Goal: Information Seeking & Learning: Understand process/instructions

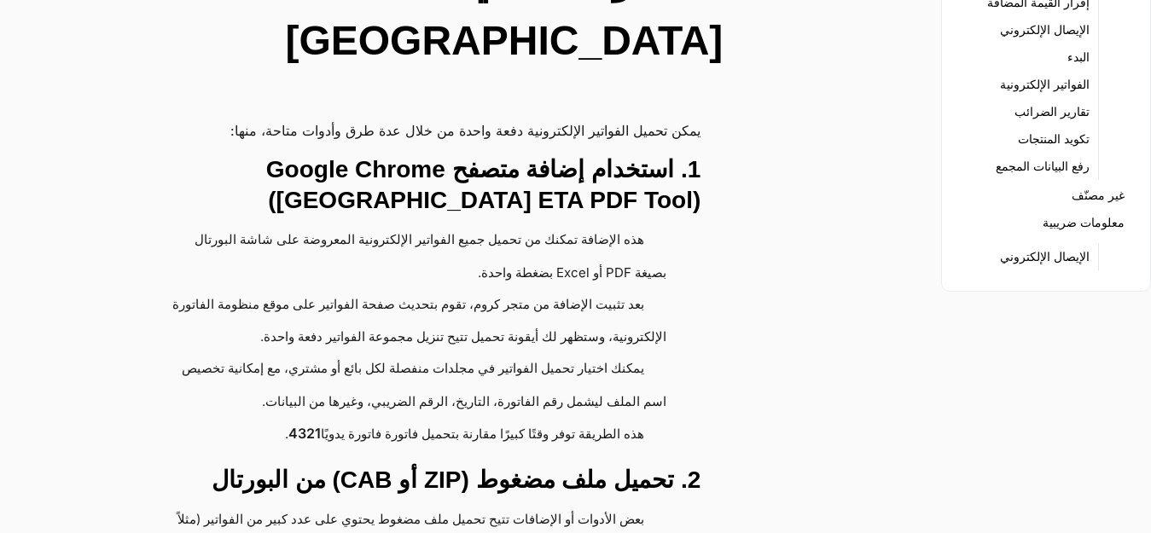
scroll to position [256, 0]
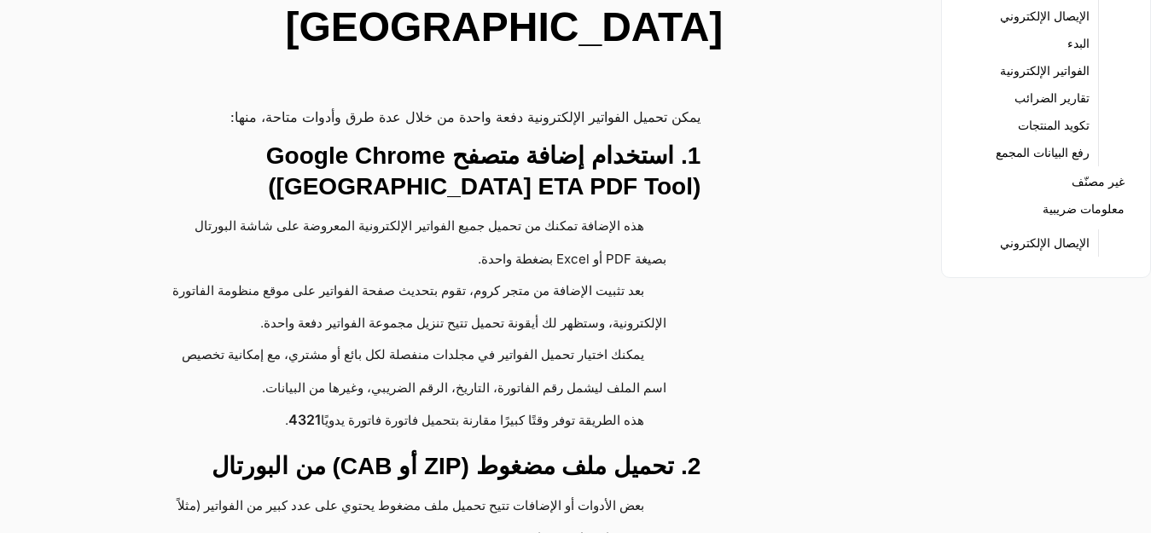
click at [524, 141] on h3 "1. استخدام إضافة متصفح Google Chrome ([GEOGRAPHIC_DATA] ETA PDF Tool)" at bounding box center [413, 171] width 573 height 61
click at [440, 141] on h3 "1. استخدام إضافة متصفح Google Chrome ([GEOGRAPHIC_DATA] ETA PDF Tool)" at bounding box center [413, 171] width 573 height 61
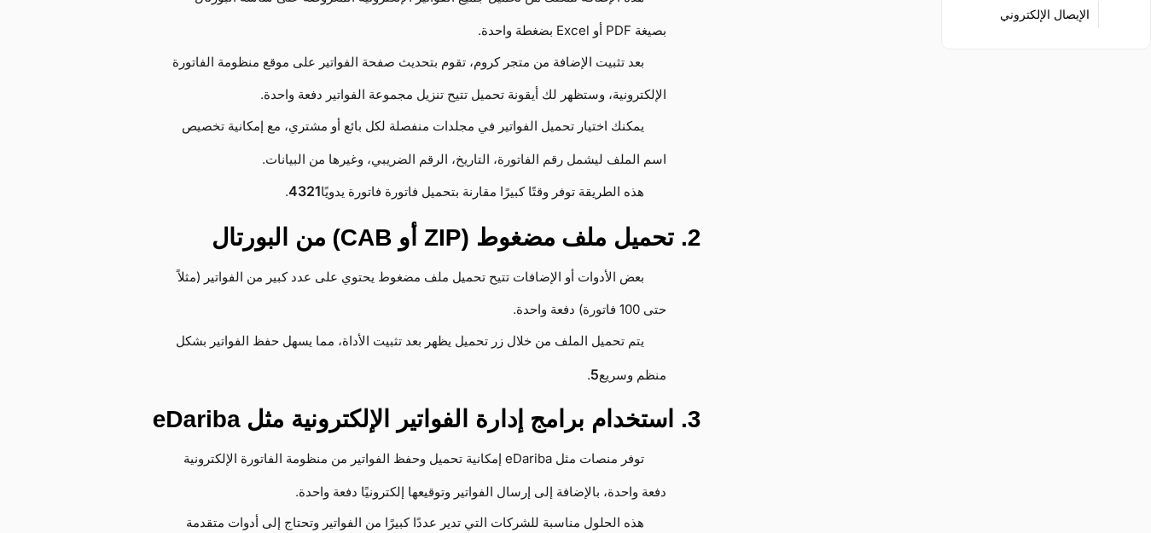
scroll to position [512, 0]
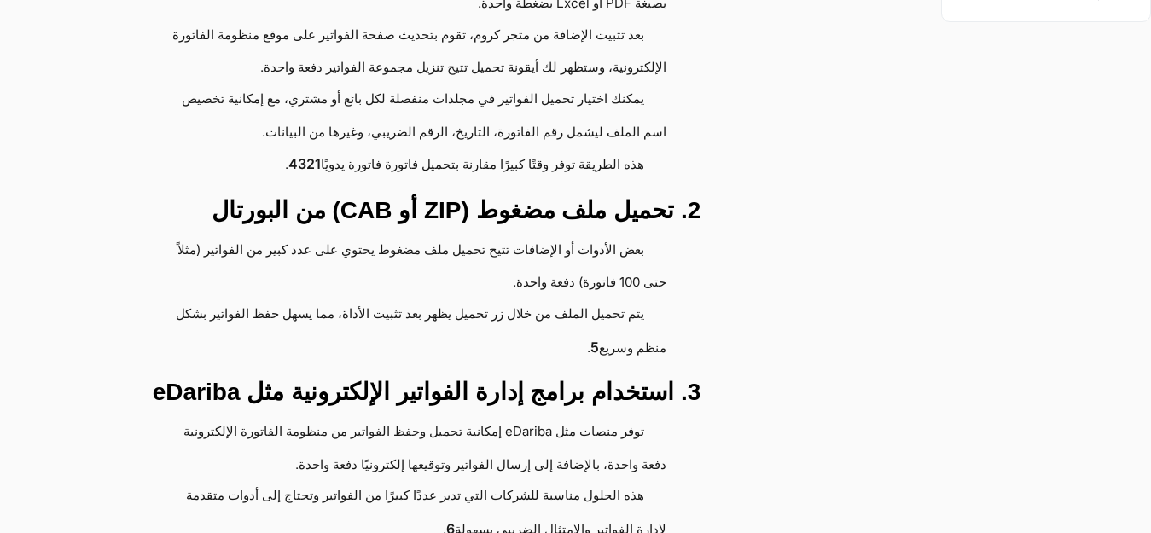
click at [485, 195] on h3 "2. تحميل ملف مضغوط (ZIP أو CAB) من البورتال" at bounding box center [413, 210] width 573 height 31
drag, startPoint x: 586, startPoint y: 154, endPoint x: 404, endPoint y: 151, distance: 181.7
click at [407, 195] on h3 "2. تحميل ملف مضغوط (ZIP أو CAB) من البورتال" at bounding box center [413, 210] width 573 height 31
click at [356, 195] on h3 "2. تحميل ملف مضغوط (ZIP أو CAB) من البورتال" at bounding box center [413, 210] width 573 height 31
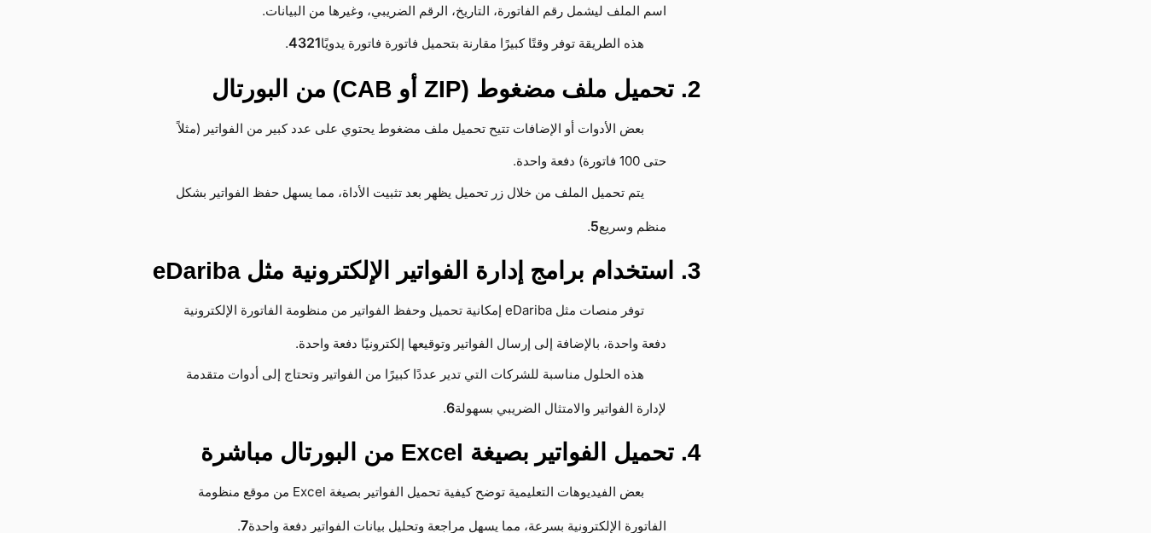
scroll to position [682, 0]
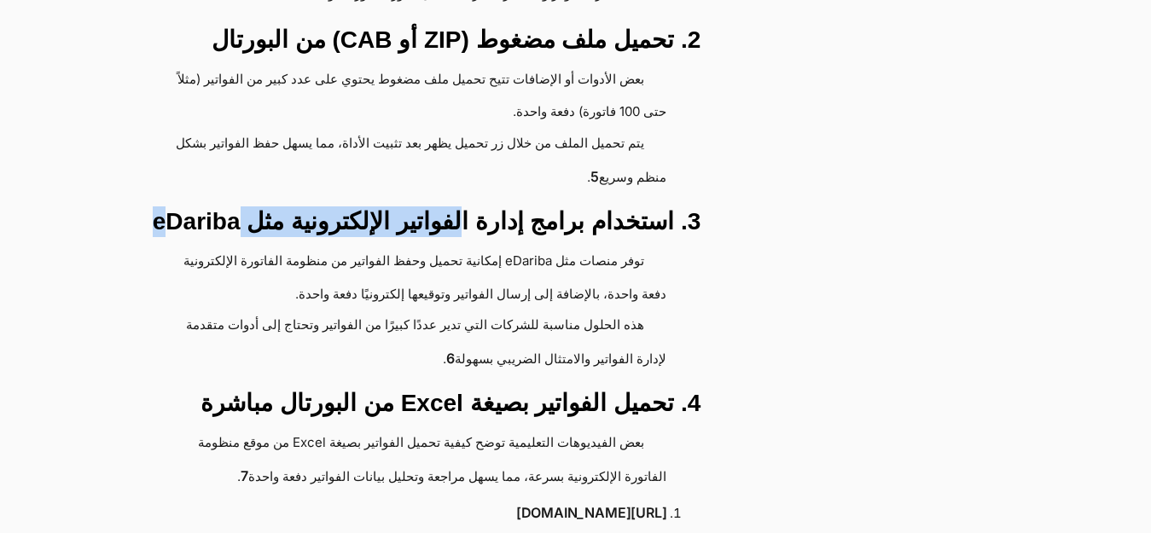
drag, startPoint x: 508, startPoint y: 126, endPoint x: 263, endPoint y: 142, distance: 246.1
click at [263, 206] on h3 "3. استخدام برامج إدارة الفواتير الإلكترونية مثل eDariba" at bounding box center [413, 221] width 573 height 31
click at [262, 206] on h3 "3. استخدام برامج إدارة الفواتير الإلكترونية مثل eDariba" at bounding box center [413, 221] width 573 height 31
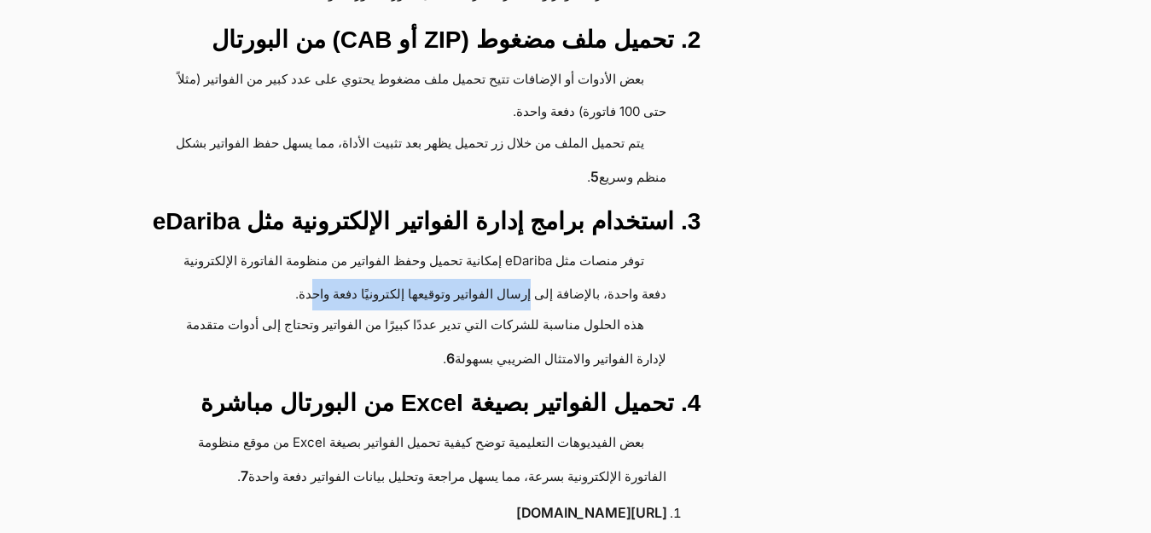
drag, startPoint x: 676, startPoint y: 200, endPoint x: 489, endPoint y: 210, distance: 187.9
click at [492, 246] on ul "توفر منصات مثل eDariba إمكانية تحميل وحفظ الفواتير من منظومة الفاتورة الإلكترون…" at bounding box center [413, 311] width 573 height 130
click at [426, 246] on li "توفر منصات مثل eDariba إمكانية تحميل وحفظ الفواتير من منظومة الفاتورة الإلكترون…" at bounding box center [405, 278] width 522 height 65
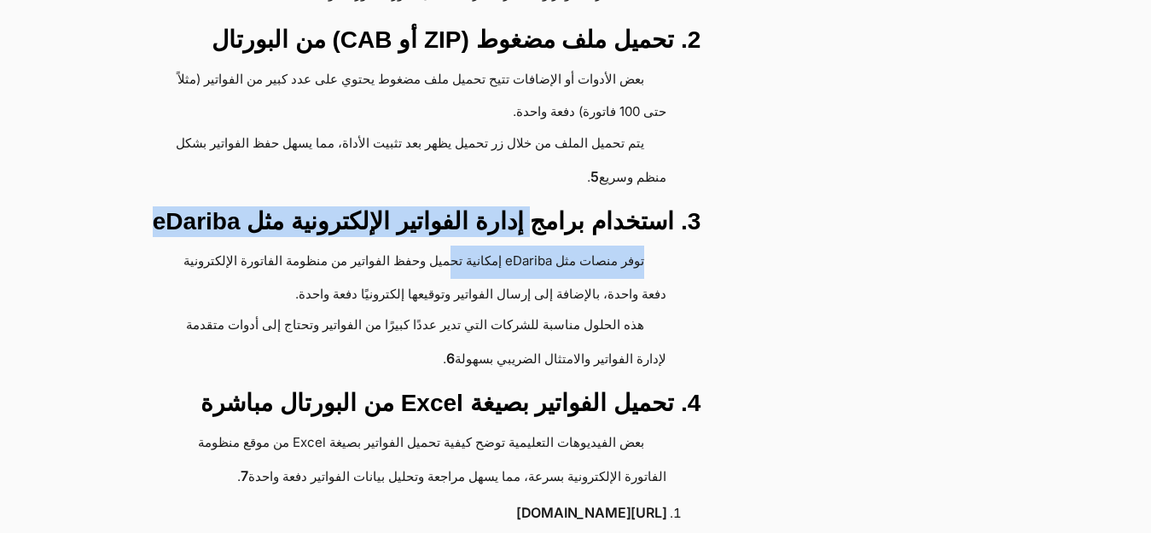
drag, startPoint x: 561, startPoint y: 136, endPoint x: 481, endPoint y: 154, distance: 82.0
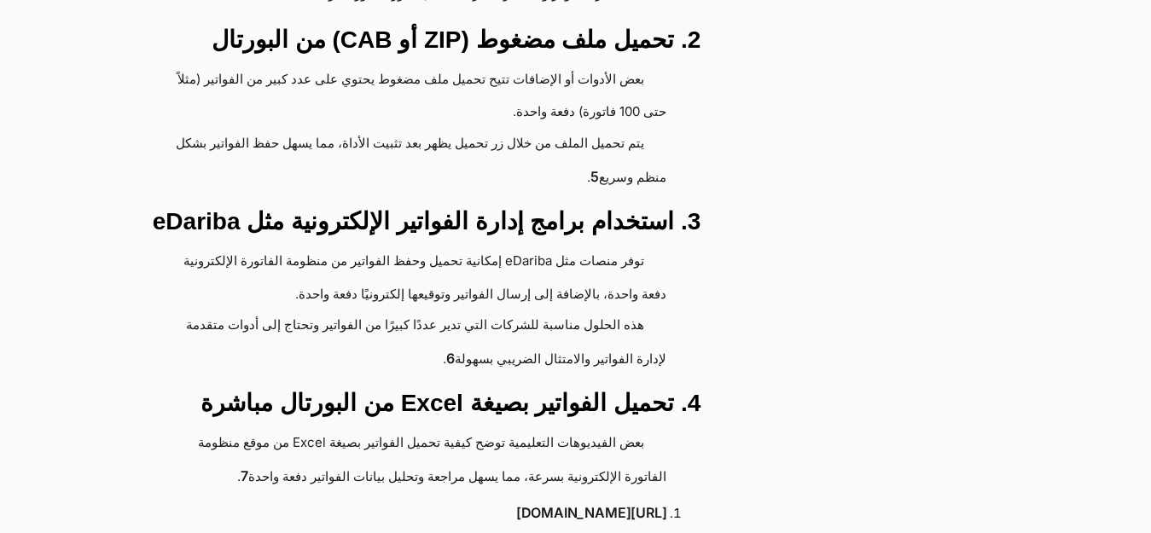
click at [364, 246] on li "توفر منصات مثل eDariba إمكانية تحميل وحفظ الفواتير من منظومة الفاتورة الإلكترون…" at bounding box center [405, 278] width 522 height 65
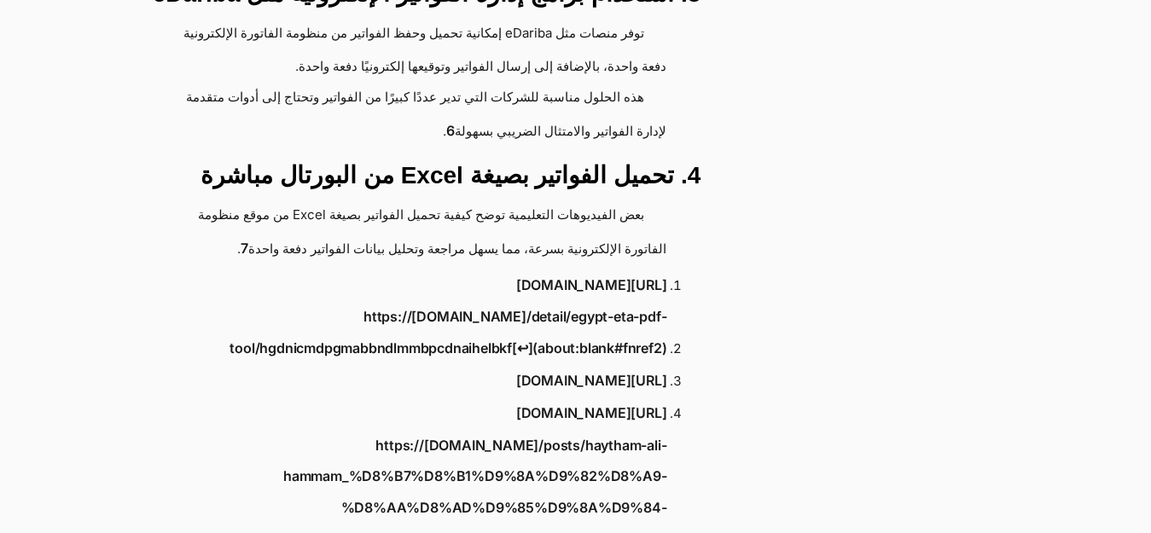
scroll to position [938, 0]
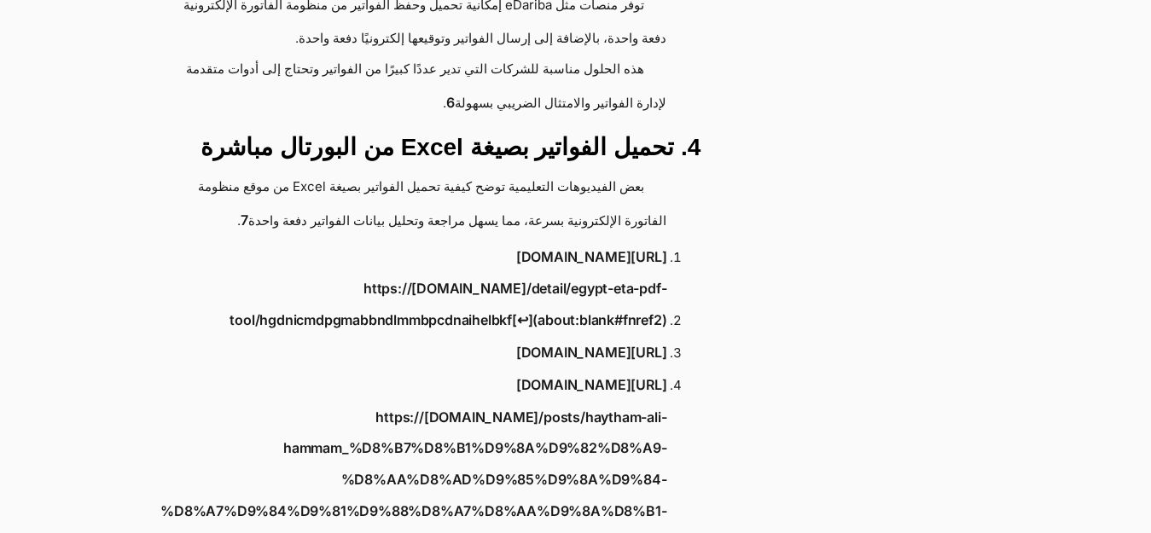
click at [516, 241] on link "[URL][DOMAIN_NAME]" at bounding box center [591, 257] width 150 height 32
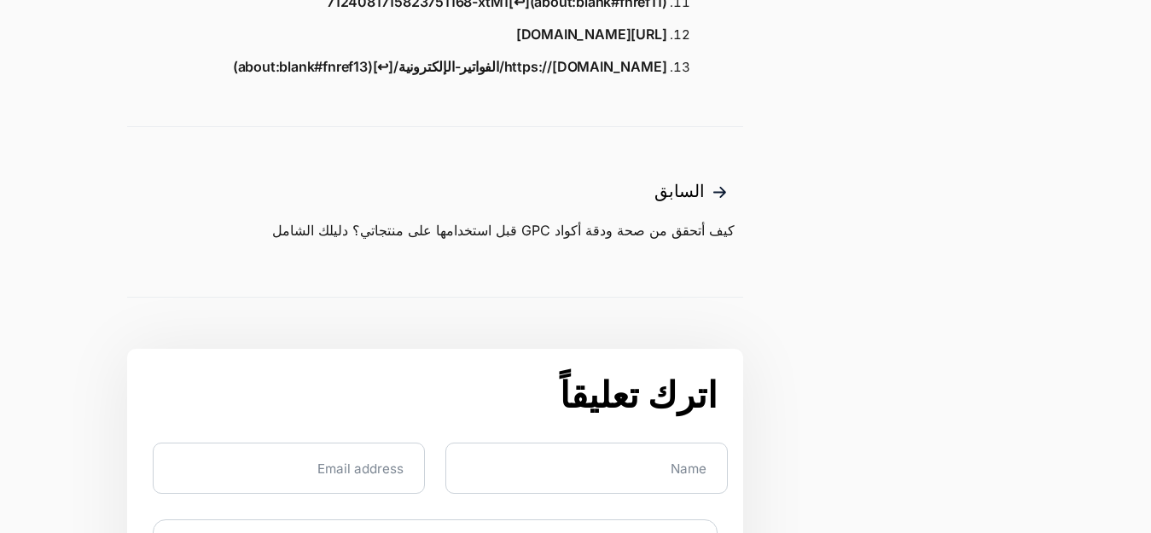
scroll to position [2047, 0]
